Goal: Task Accomplishment & Management: Manage account settings

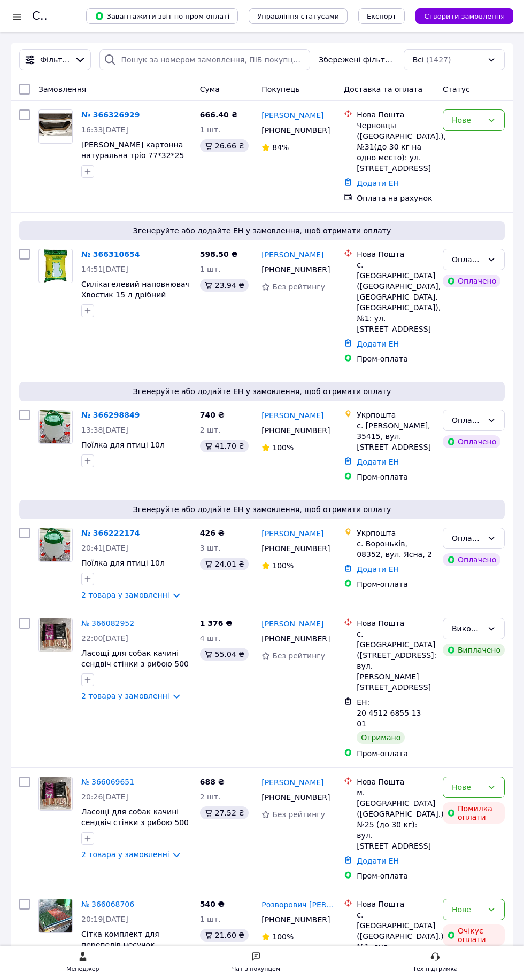
click at [268, 955] on div "Чат з покупцем" at bounding box center [256, 963] width 48 height 23
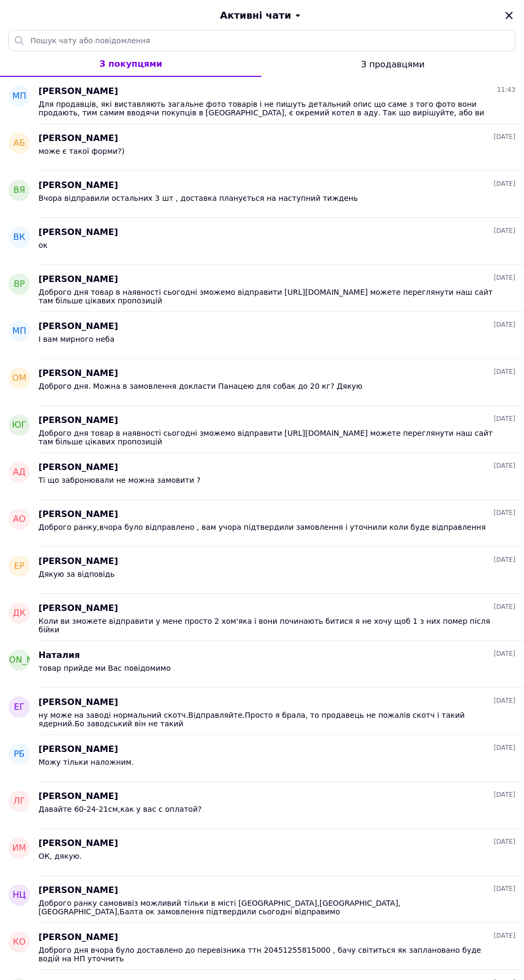
click at [509, 15] on icon "Закрити" at bounding box center [508, 15] width 7 height 7
